Goal: Task Accomplishment & Management: Manage account settings

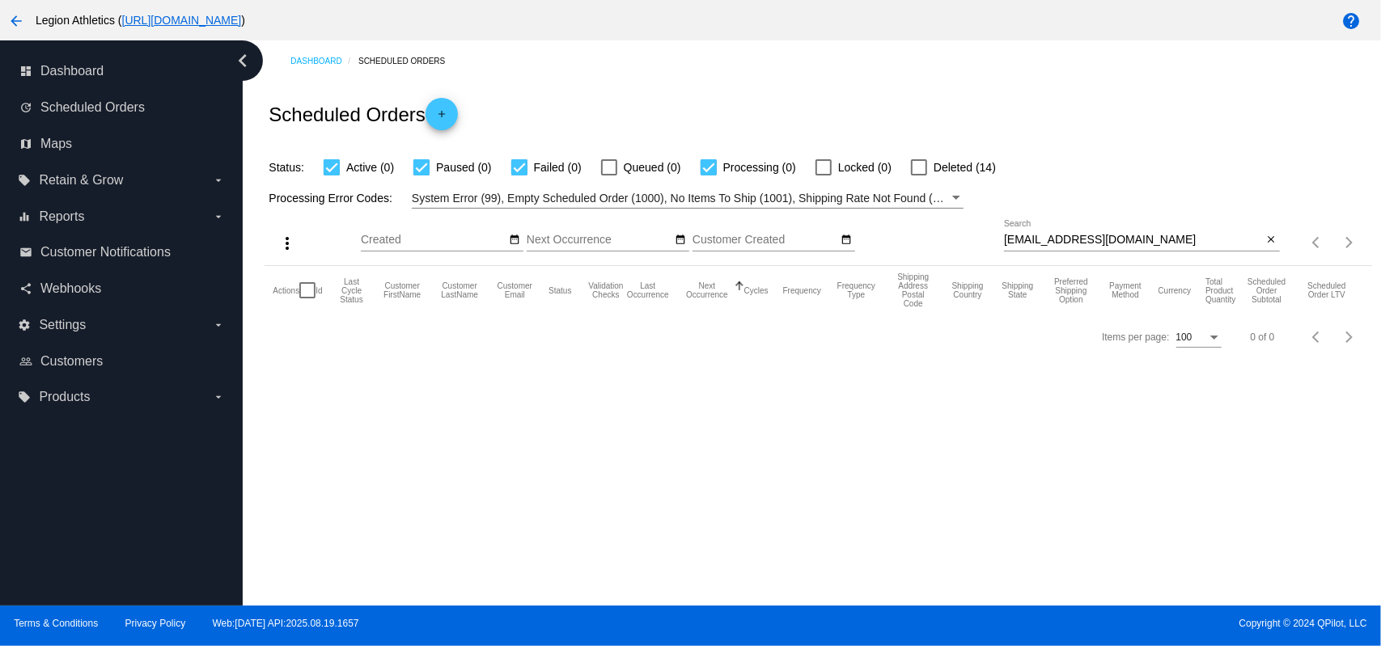
click at [1044, 242] on input "kylet511@gmail.com" at bounding box center [1133, 240] width 259 height 13
paste input "afitz30"
type input "kafitz30@gmail.com"
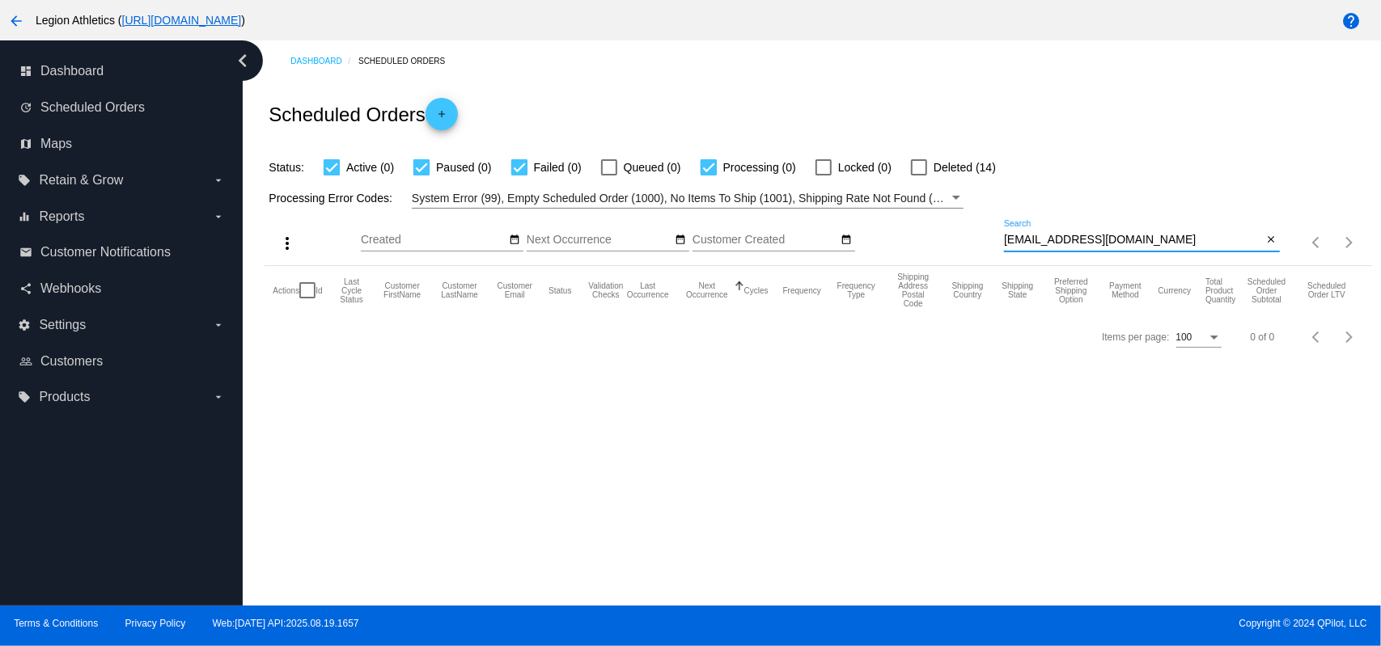
click at [932, 105] on div "Scheduled Orders add" at bounding box center [818, 114] width 1107 height 65
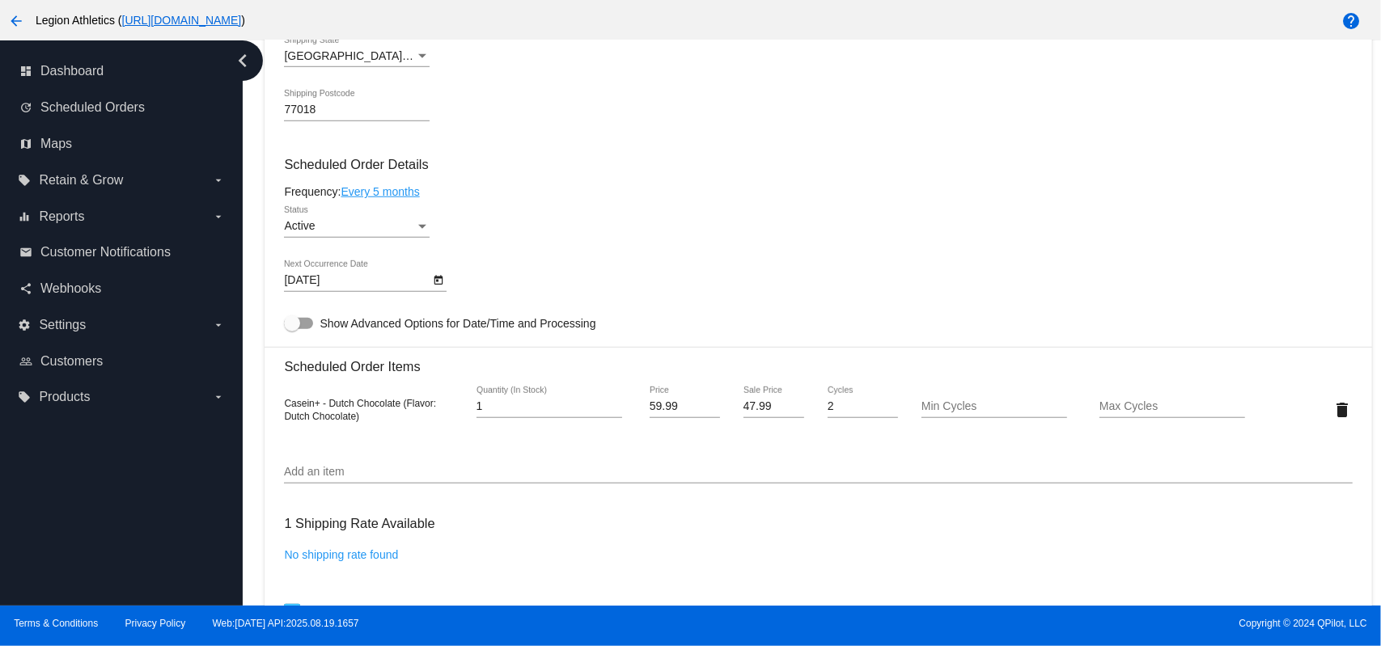
scroll to position [1078, 0]
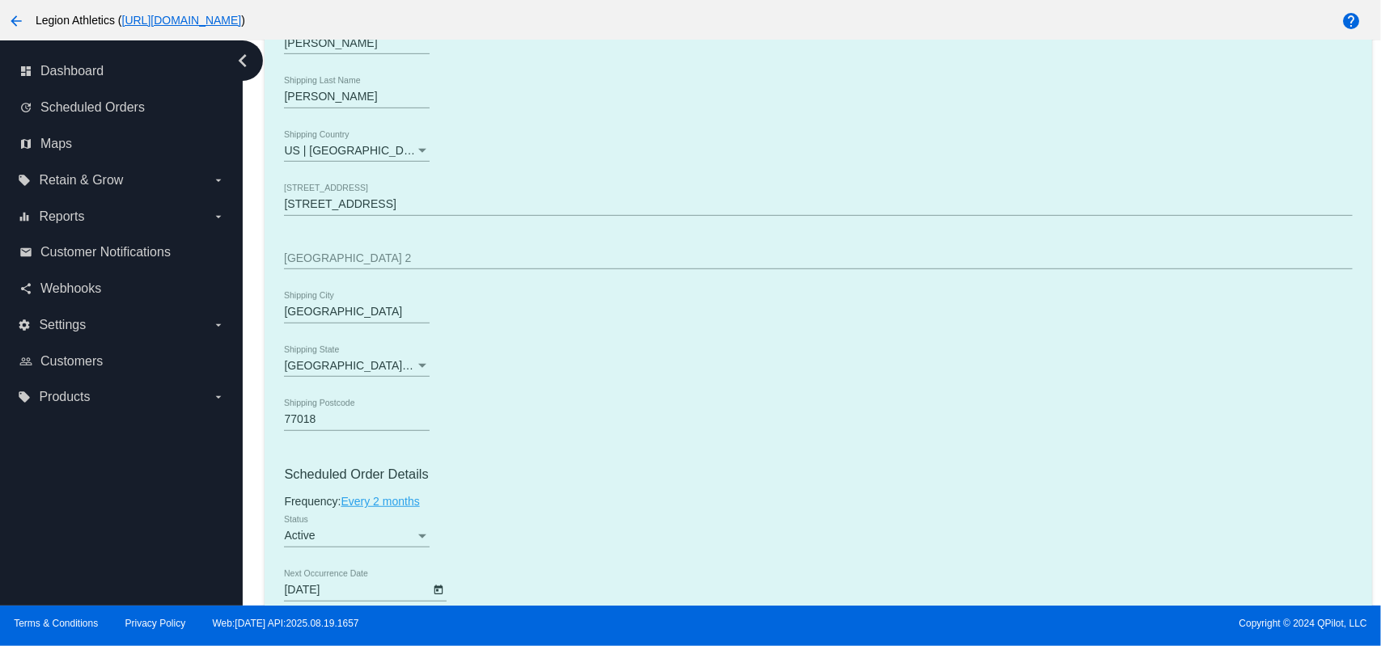
scroll to position [862, 0]
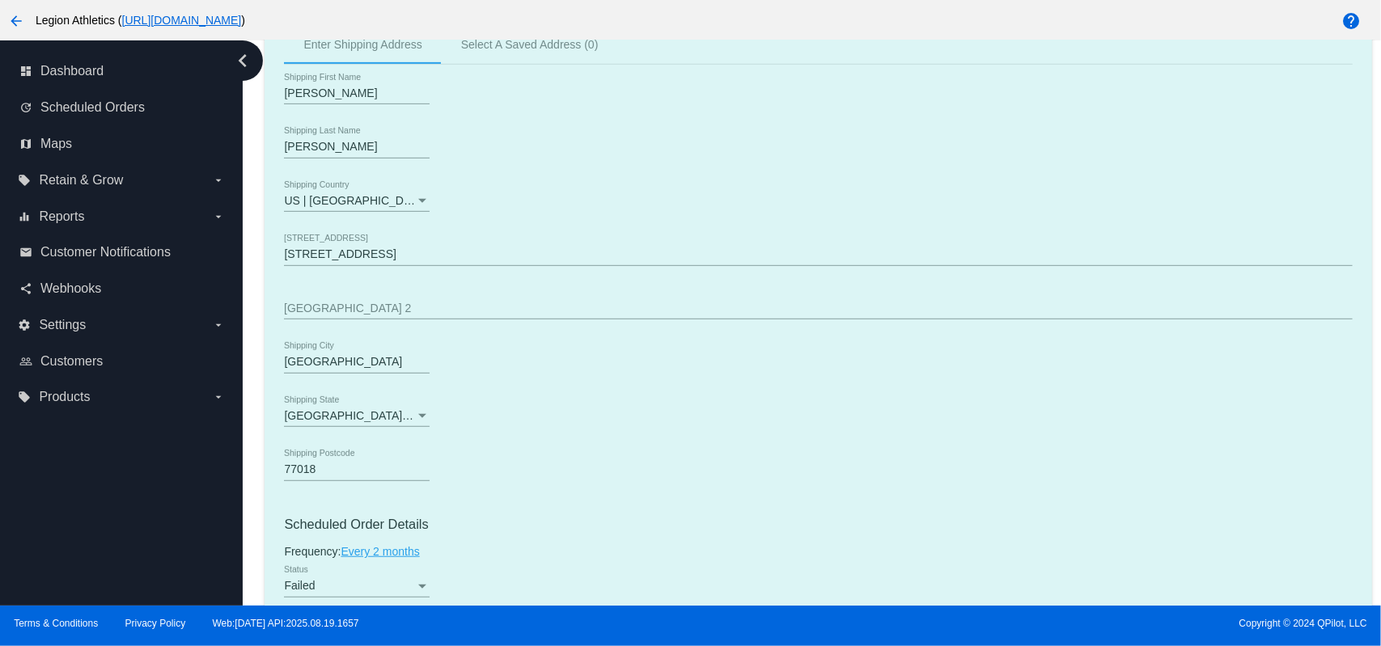
scroll to position [862, 0]
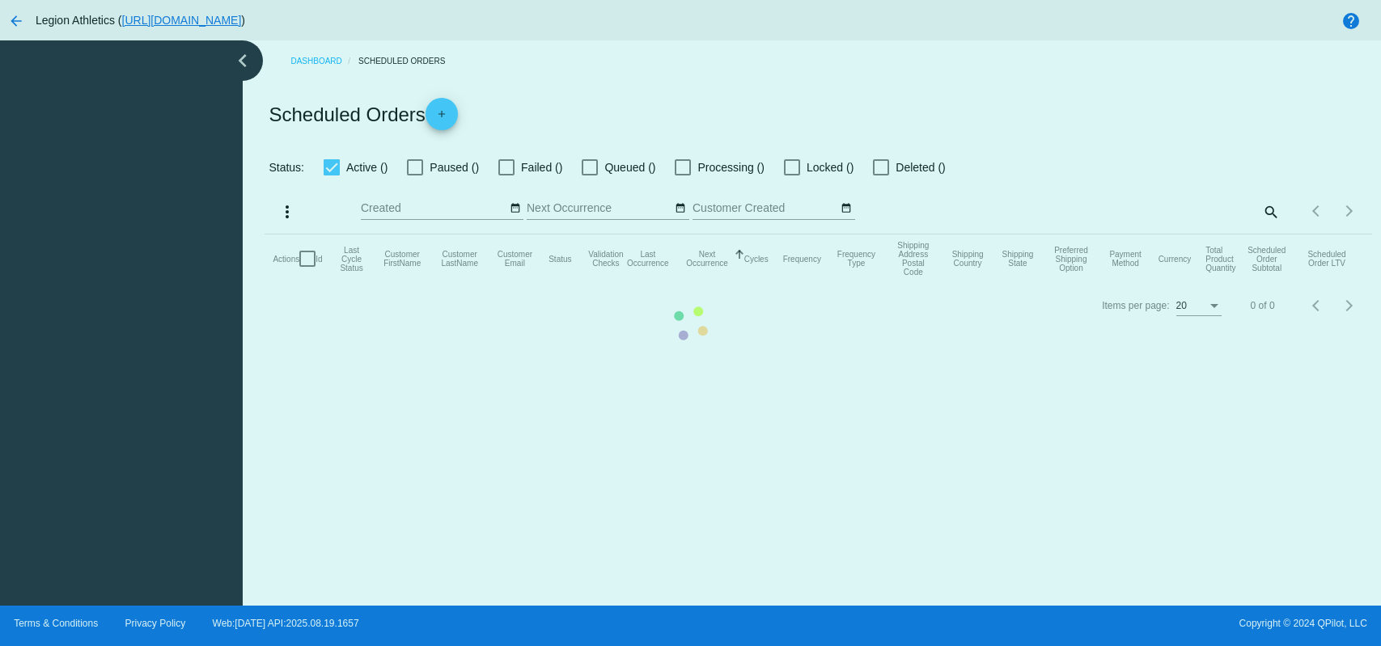
checkbox input "true"
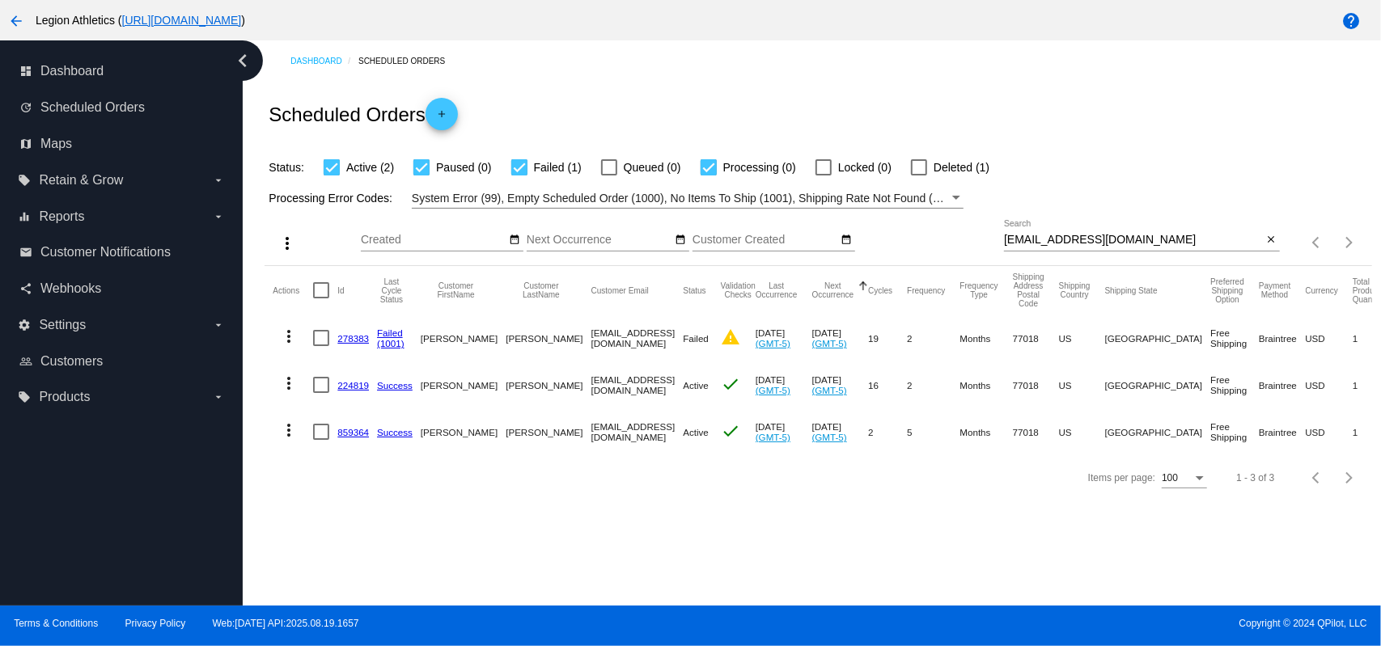
click at [1063, 239] on input "kafitz30@gmail.com" at bounding box center [1133, 240] width 259 height 13
paste input "muddieforeman@yahoo"
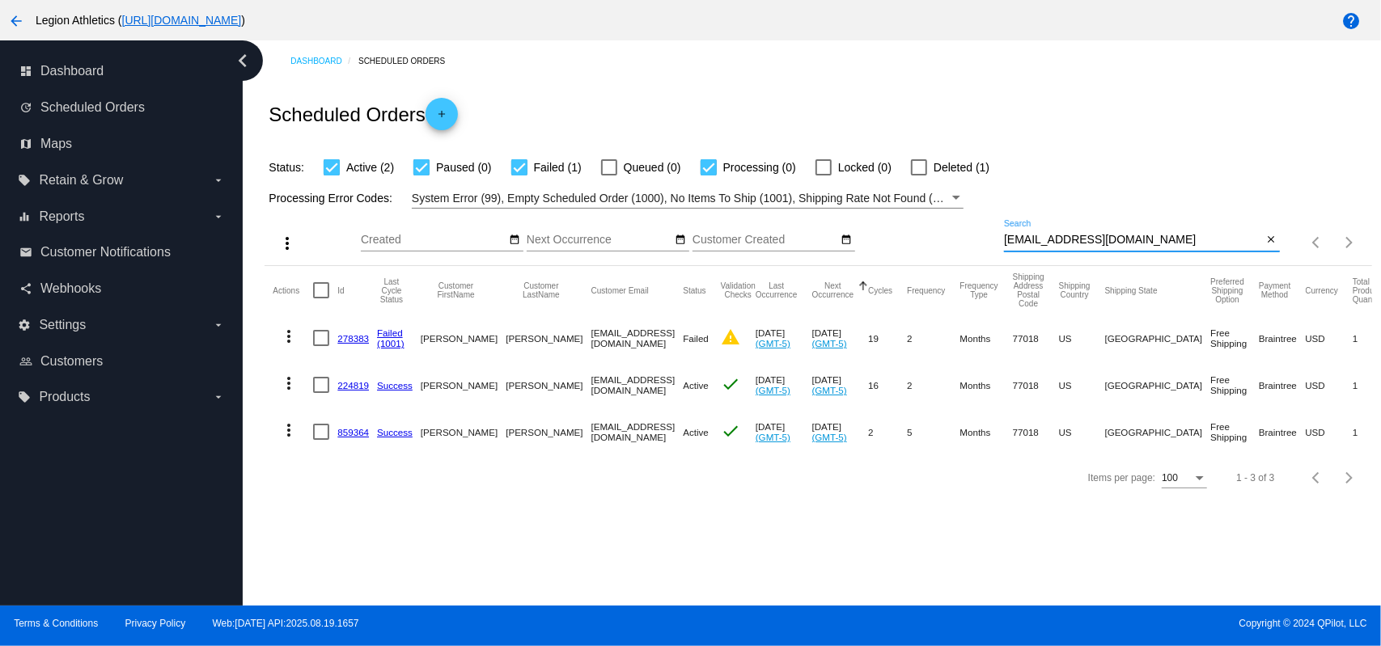
type input "[EMAIL_ADDRESS][DOMAIN_NAME]"
click at [963, 121] on div "Scheduled Orders add" at bounding box center [818, 114] width 1107 height 65
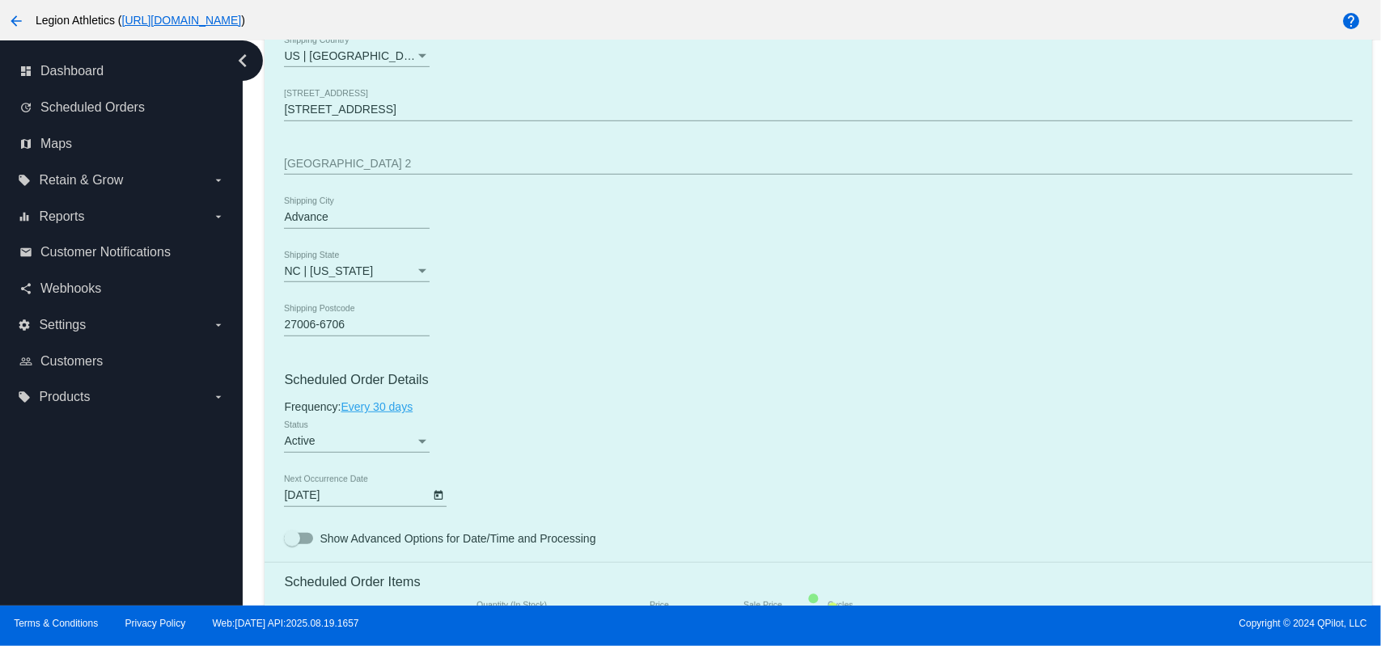
scroll to position [1078, 0]
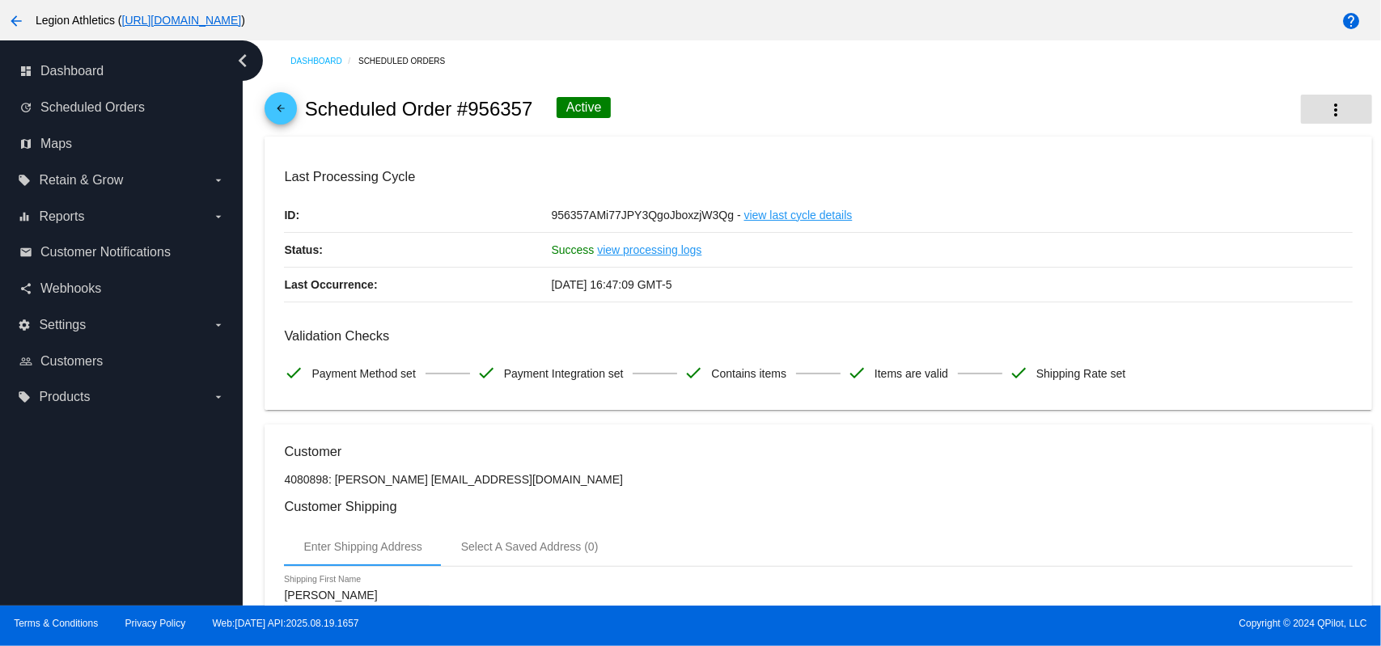
click at [1327, 112] on mat-icon "more_vert" at bounding box center [1336, 109] width 19 height 19
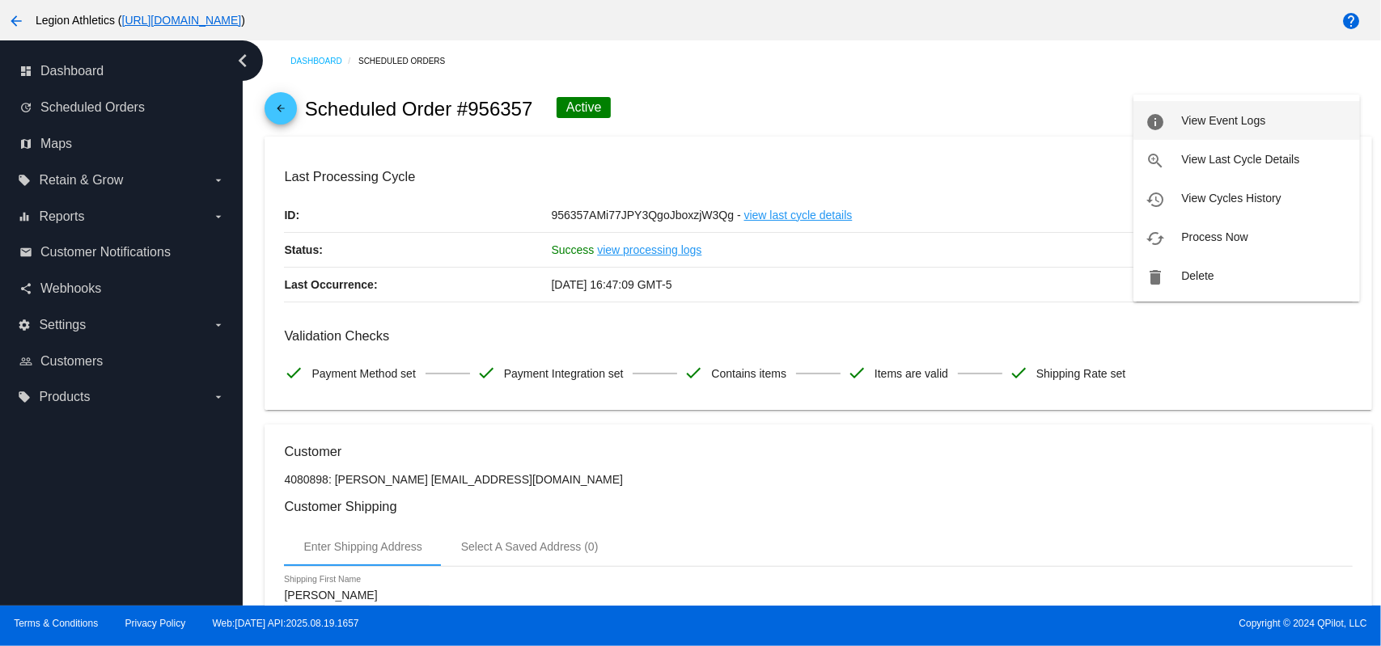
click at [1256, 125] on span "View Event Logs" at bounding box center [1223, 120] width 84 height 13
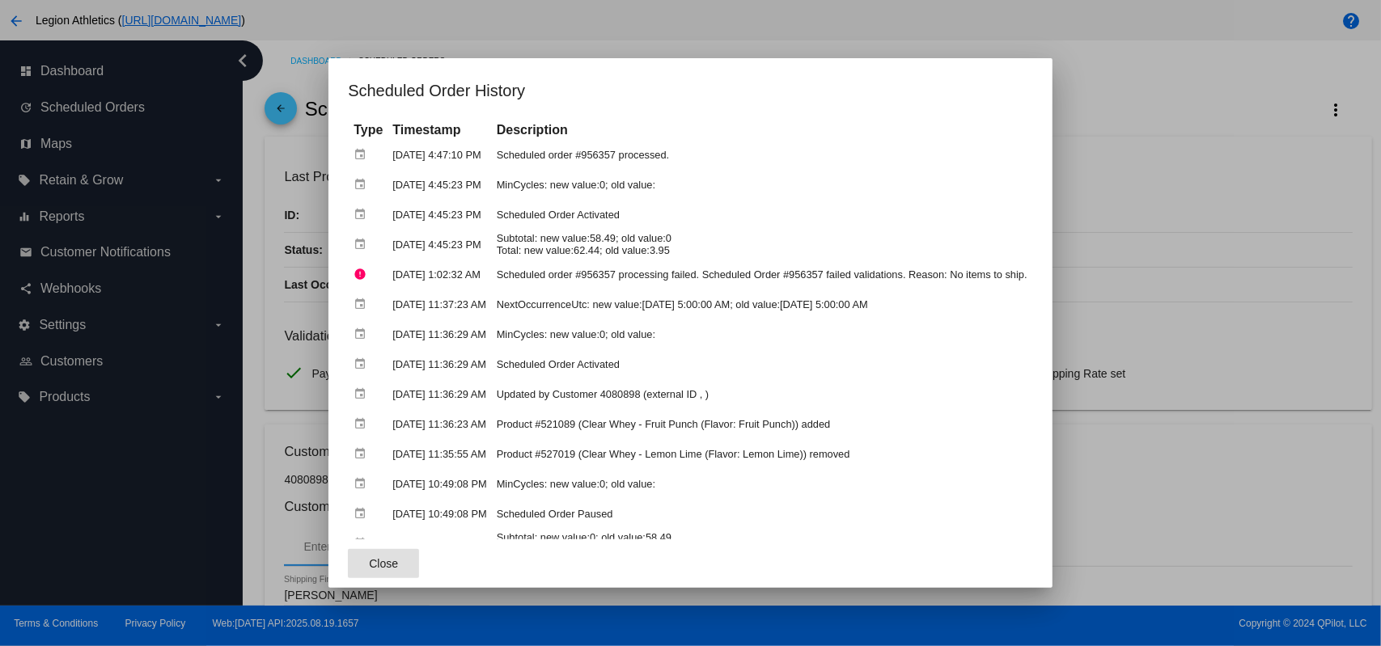
click at [626, 62] on mat-dialog-container "Scheduled Order History Type Timestamp Description event Aug 26, 2025, 4:47:10 …" at bounding box center [689, 323] width 723 height 530
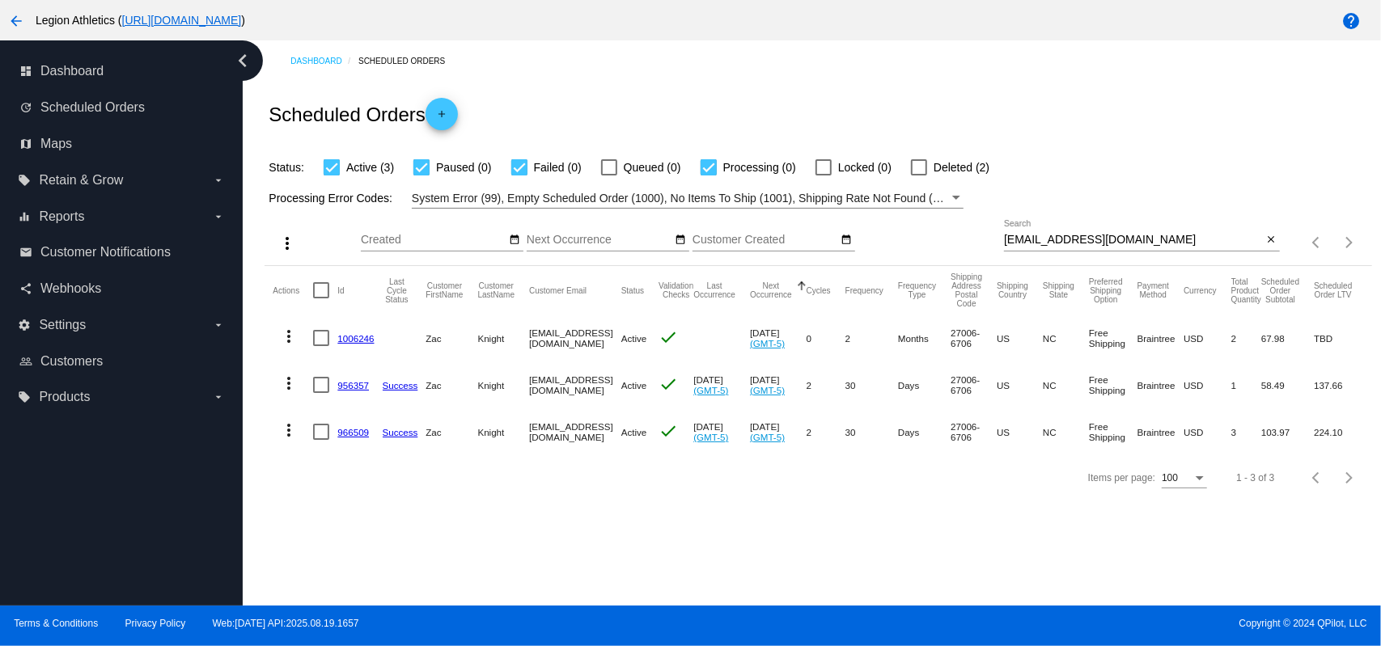
click at [1095, 246] on input "[EMAIL_ADDRESS][DOMAIN_NAME]" at bounding box center [1133, 240] width 259 height 13
paste input "[EMAIL_ADDRESS]"
type input "[EMAIL_ADDRESS][DOMAIN_NAME]"
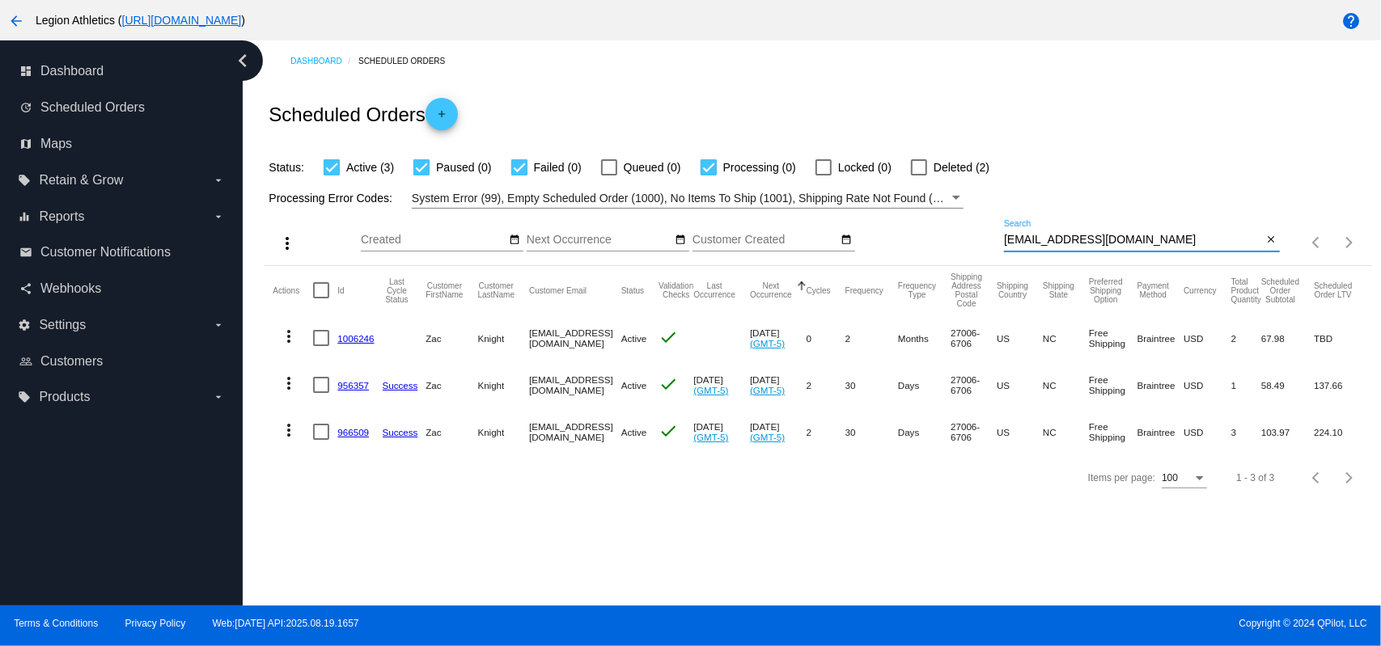
click at [1113, 117] on div "Scheduled Orders add" at bounding box center [818, 114] width 1107 height 65
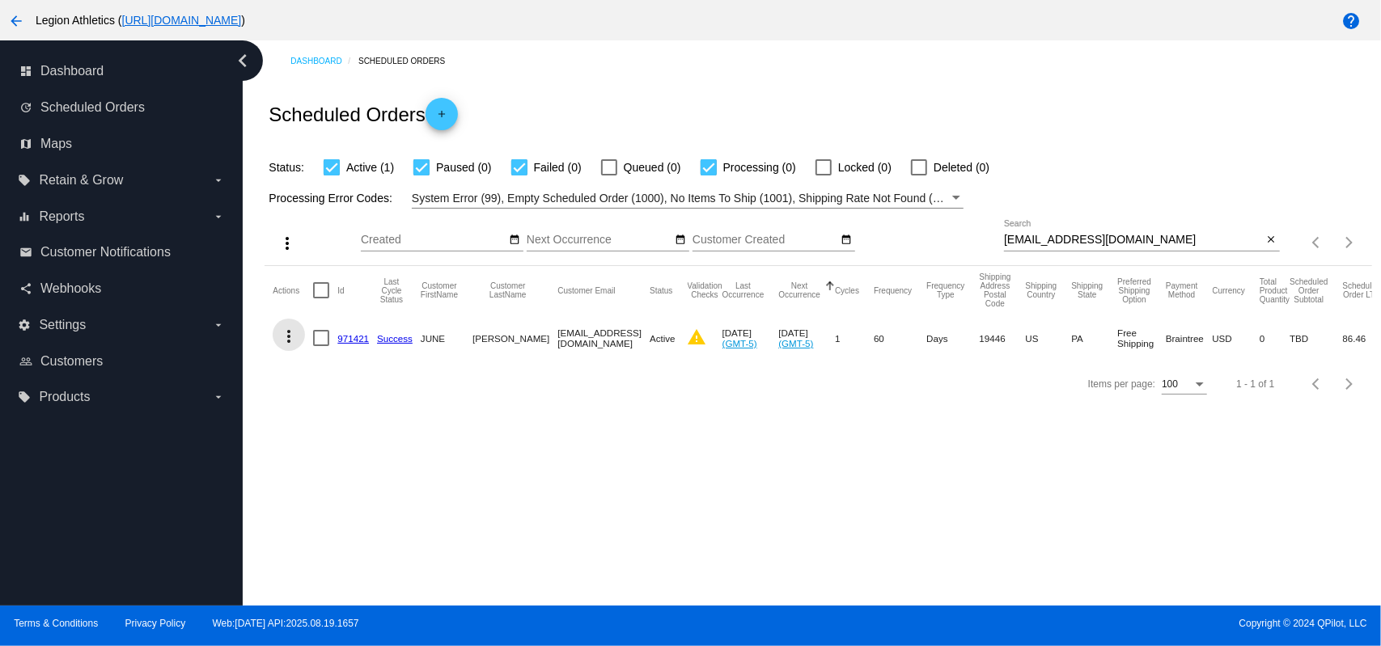
click at [294, 346] on button "more_vert" at bounding box center [289, 335] width 32 height 32
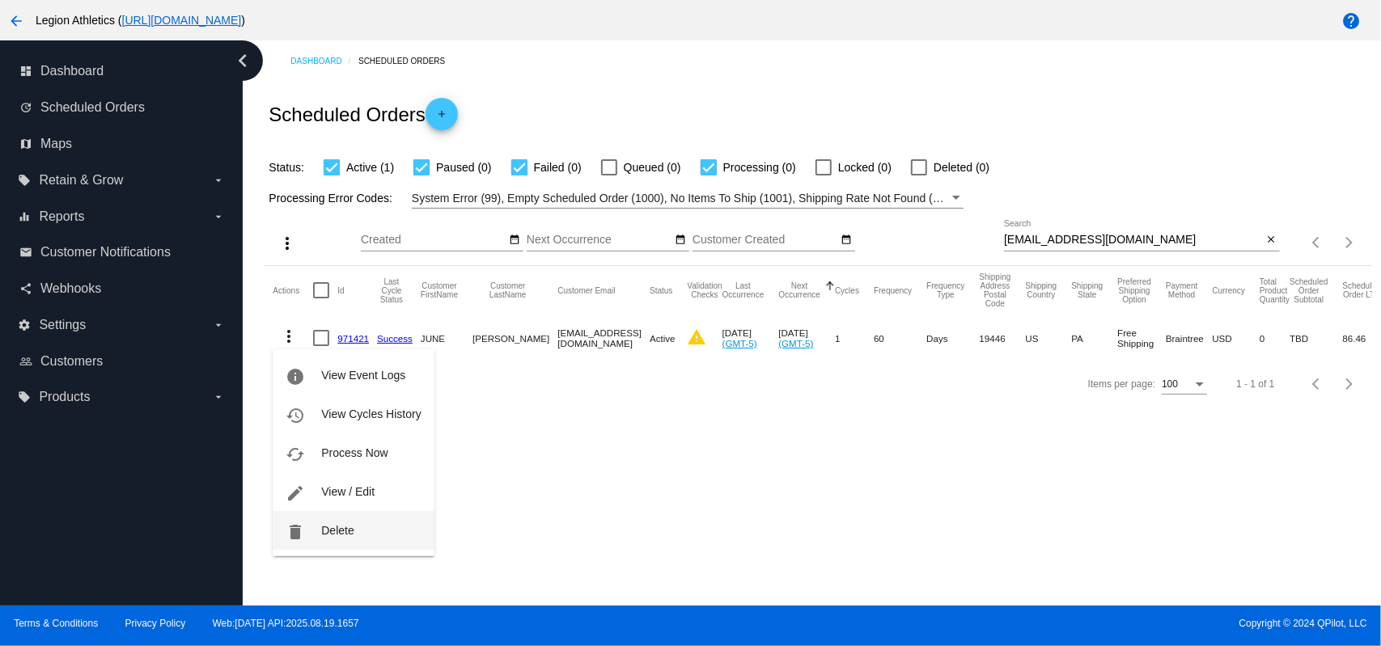
click at [353, 532] on span "Delete" at bounding box center [337, 530] width 32 height 13
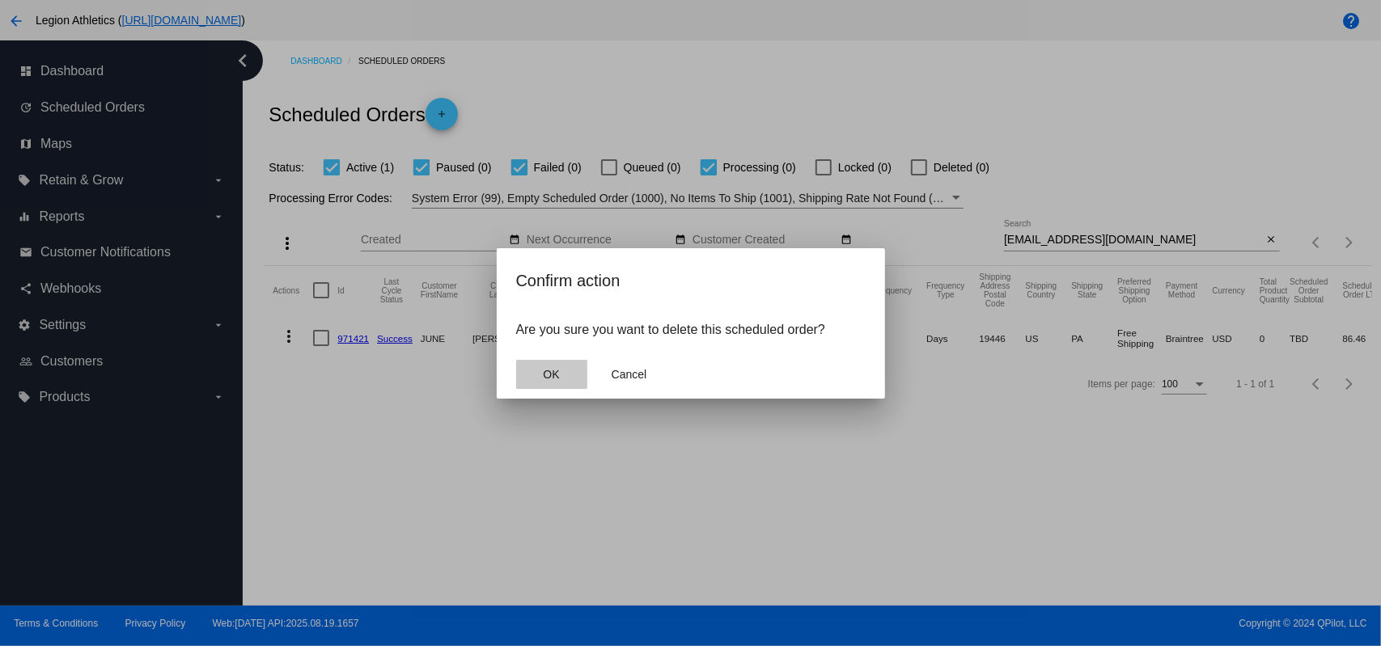
click at [557, 374] on span "OK" at bounding box center [551, 374] width 16 height 13
